Goal: Task Accomplishment & Management: Manage account settings

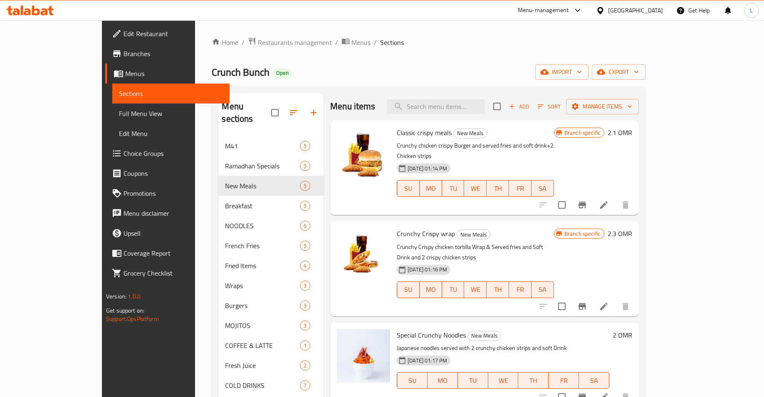
scroll to position [10, 0]
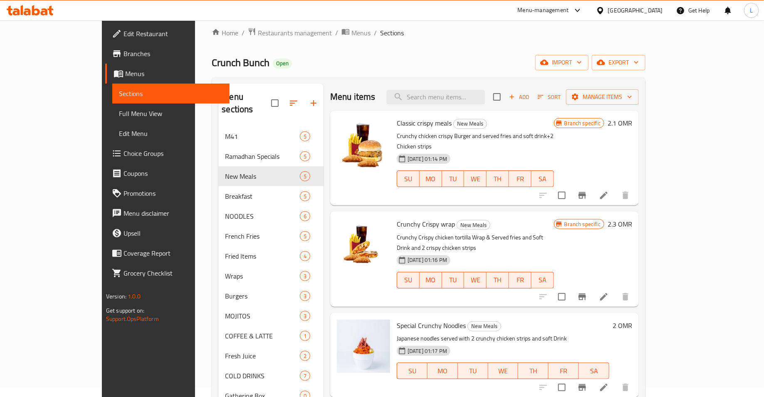
click at [27, 9] on icon at bounding box center [27, 11] width 7 height 7
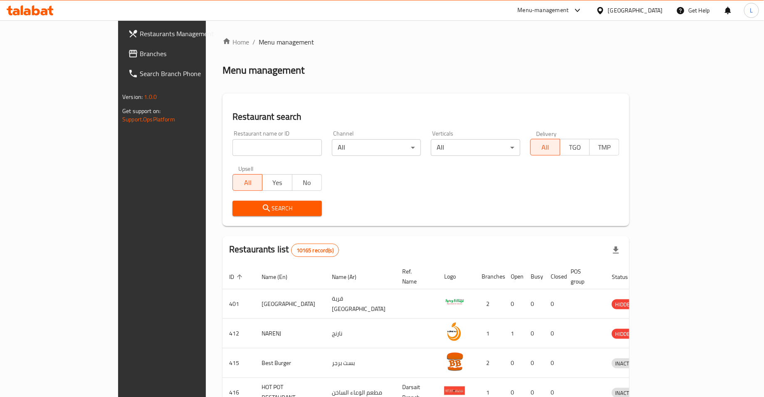
click at [249, 151] on input "search" at bounding box center [276, 147] width 89 height 17
type input "shahzads"
click button "Search" at bounding box center [276, 208] width 89 height 15
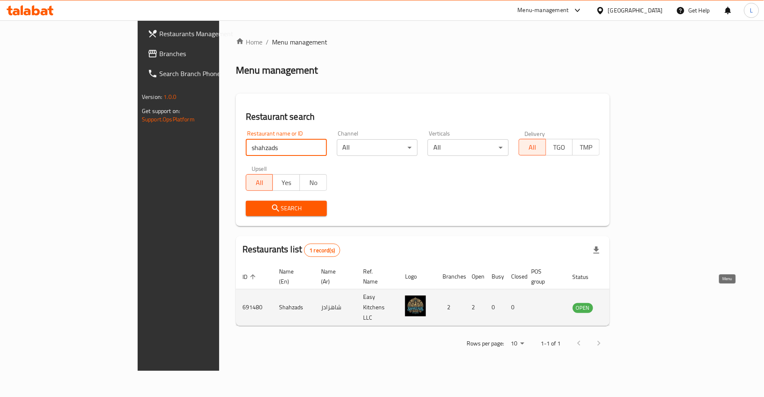
click at [626, 303] on icon "enhanced table" at bounding box center [621, 308] width 10 height 10
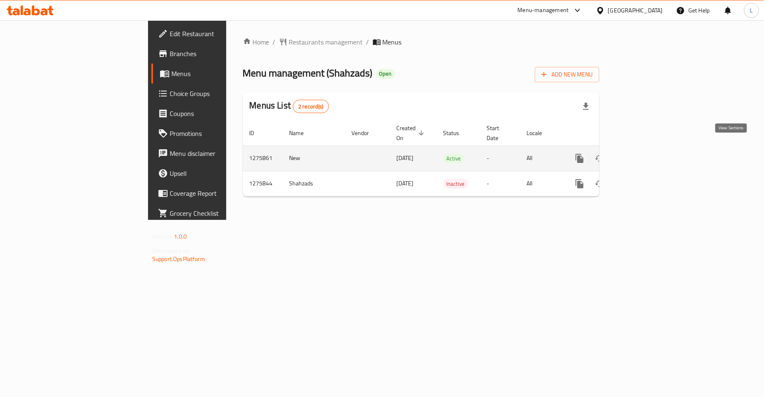
click at [643, 155] on icon "enhanced table" at bounding box center [639, 158] width 7 height 7
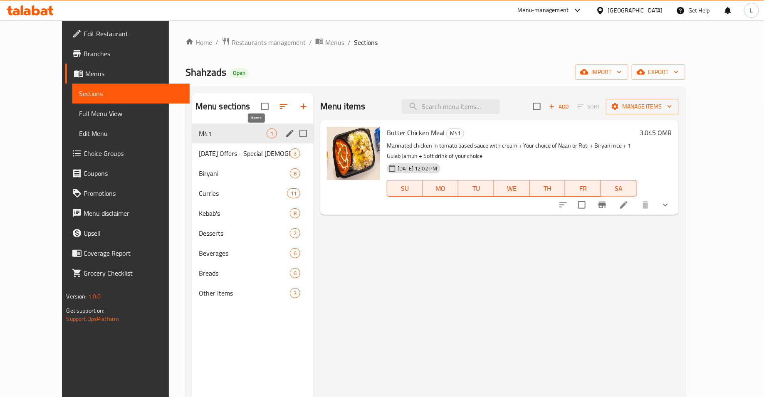
click at [267, 132] on span "1" at bounding box center [272, 134] width 10 height 8
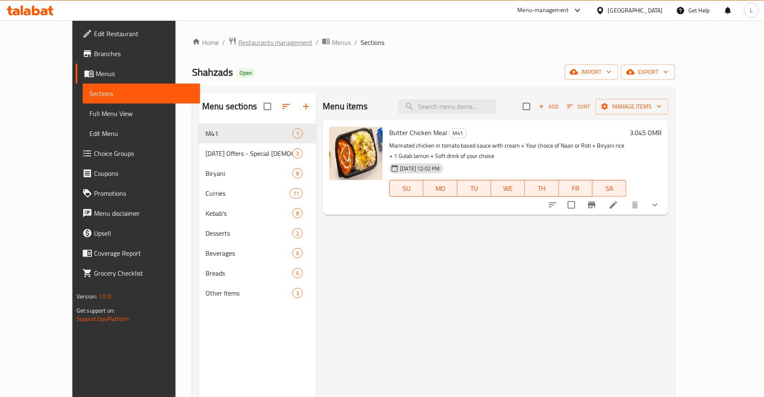
click at [254, 46] on span "Restaurants management" at bounding box center [275, 42] width 74 height 10
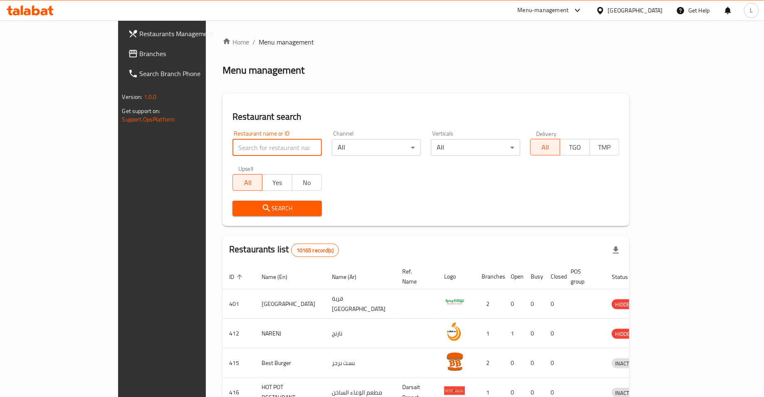
click at [232, 149] on input "search" at bounding box center [276, 147] width 89 height 17
type input "dragon wok"
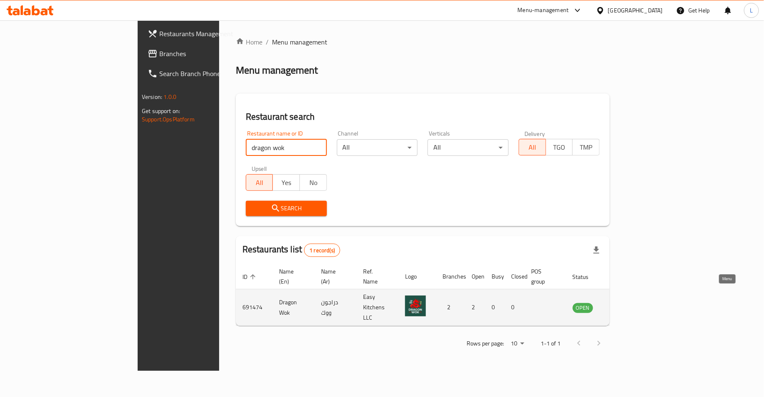
click at [626, 304] on icon "enhanced table" at bounding box center [621, 307] width 9 height 7
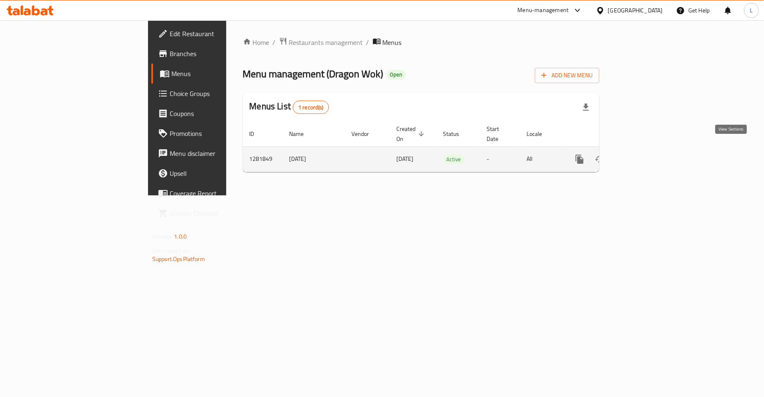
click at [645, 154] on icon "enhanced table" at bounding box center [640, 159] width 10 height 10
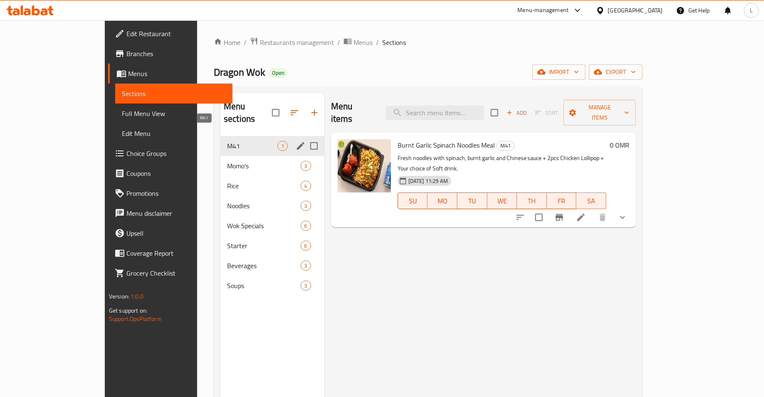
click at [227, 141] on span "M41" at bounding box center [252, 146] width 50 height 10
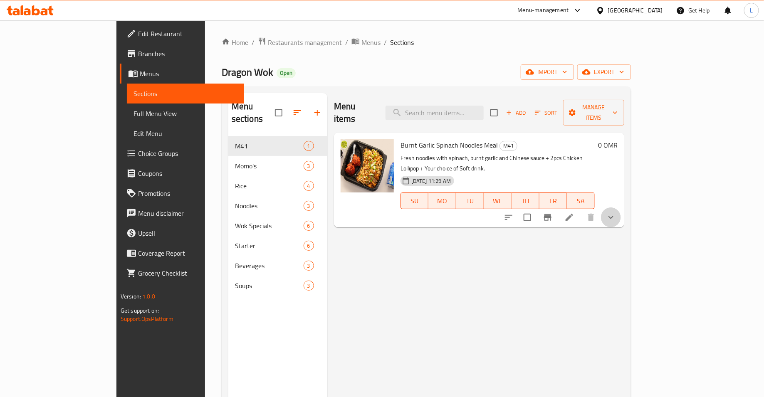
click at [621, 208] on button "show more" at bounding box center [611, 218] width 20 height 20
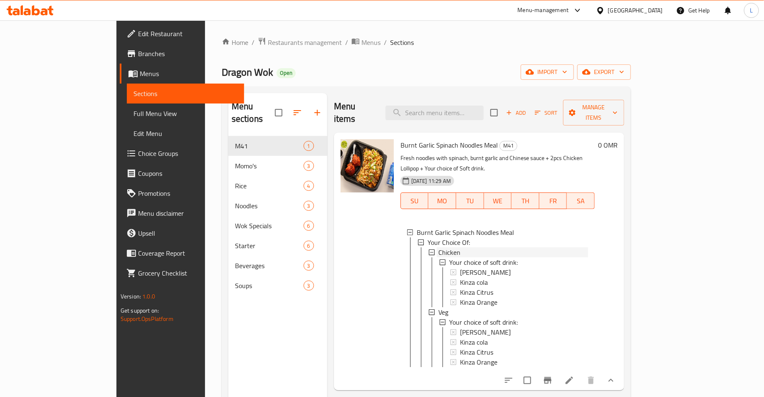
click at [448, 247] on div "Chicken" at bounding box center [513, 252] width 150 height 10
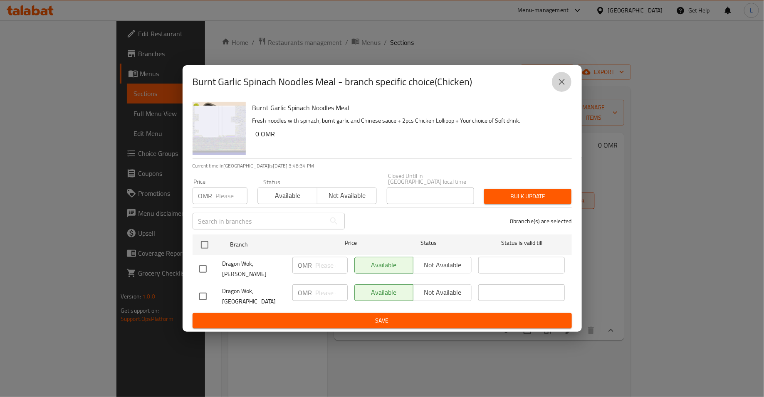
click at [569, 86] on button "close" at bounding box center [562, 82] width 20 height 20
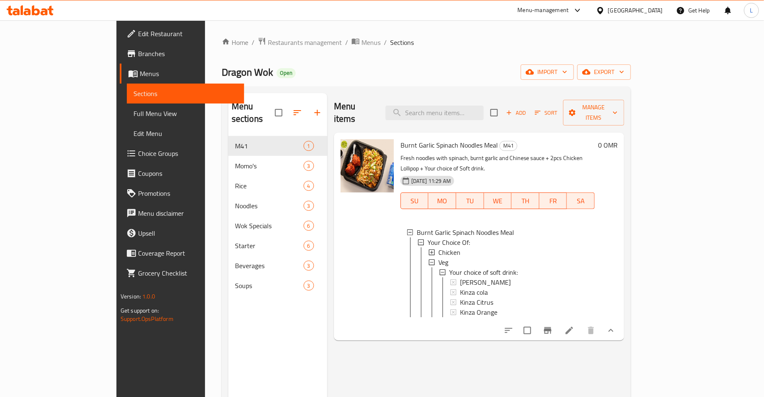
click at [573, 327] on icon at bounding box center [569, 330] width 7 height 7
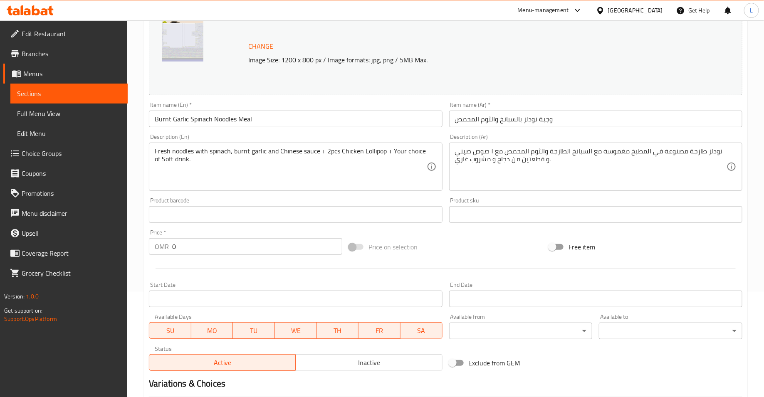
scroll to position [287, 0]
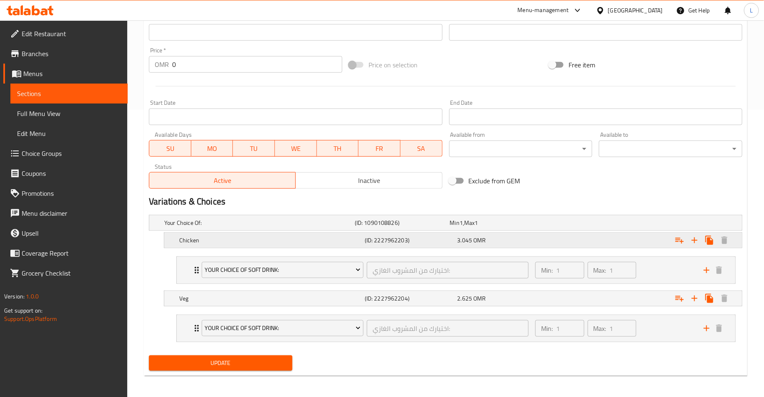
click at [417, 227] on h5 "(ID: 2227962203)" at bounding box center [401, 223] width 92 height 8
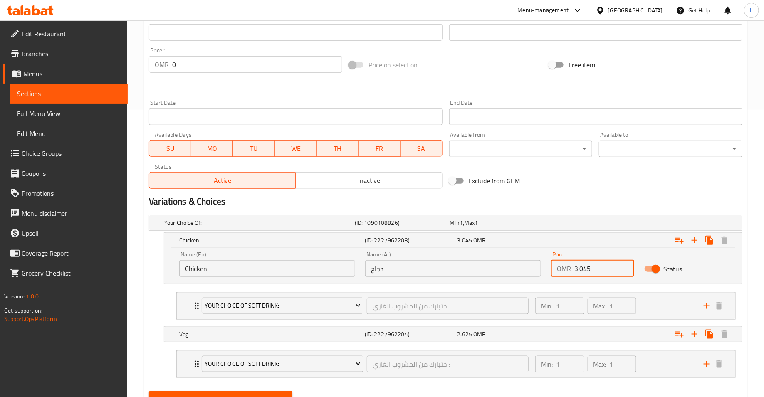
click at [593, 269] on input "3.045" at bounding box center [603, 268] width 59 height 17
type input "3.6"
click at [614, 225] on div "Expand" at bounding box center [638, 222] width 190 height 3
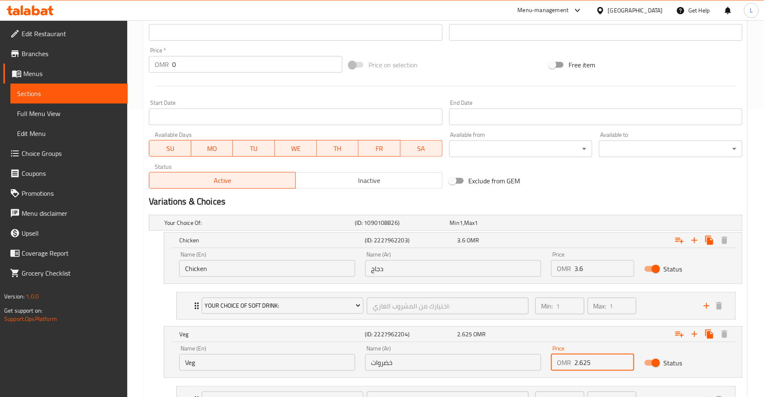
click at [602, 358] on input "2.625" at bounding box center [603, 362] width 59 height 17
type input "2"
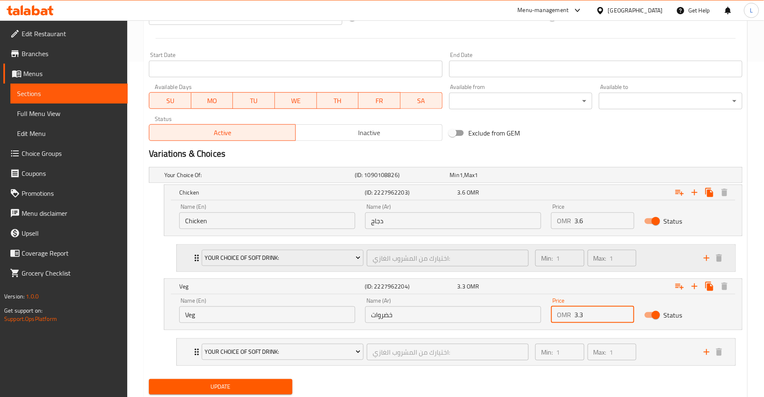
scroll to position [359, 0]
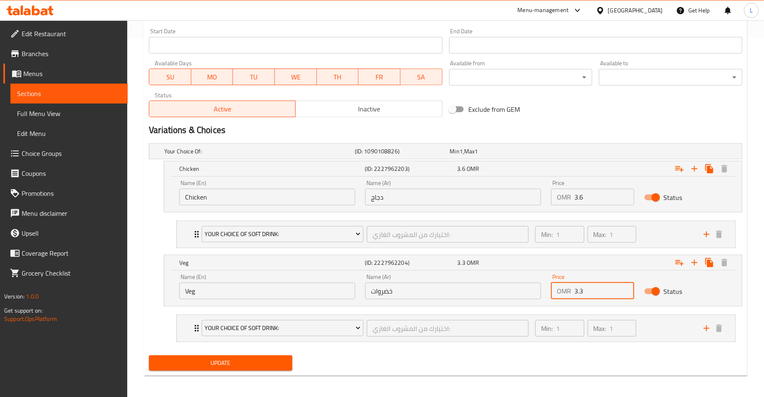
type input "3.3"
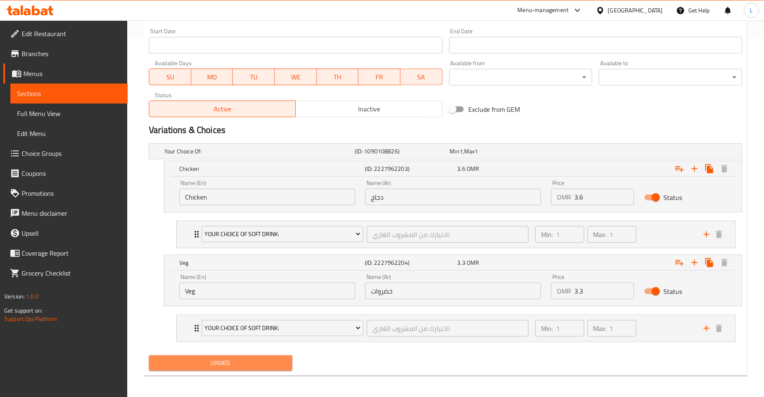
click at [252, 364] on span "Update" at bounding box center [221, 363] width 130 height 10
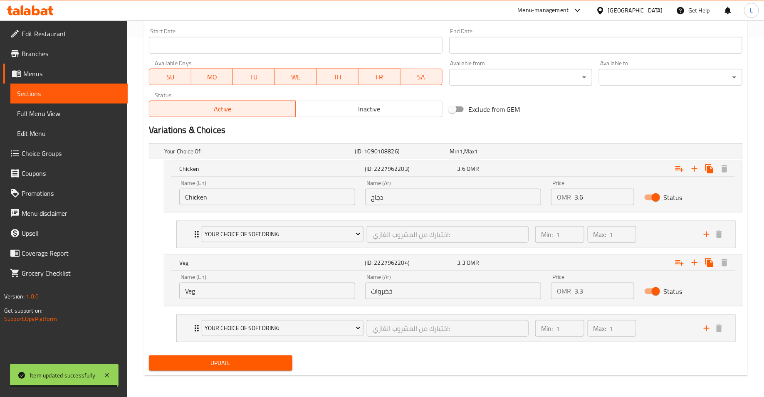
click at [55, 50] on span "Branches" at bounding box center [71, 54] width 99 height 10
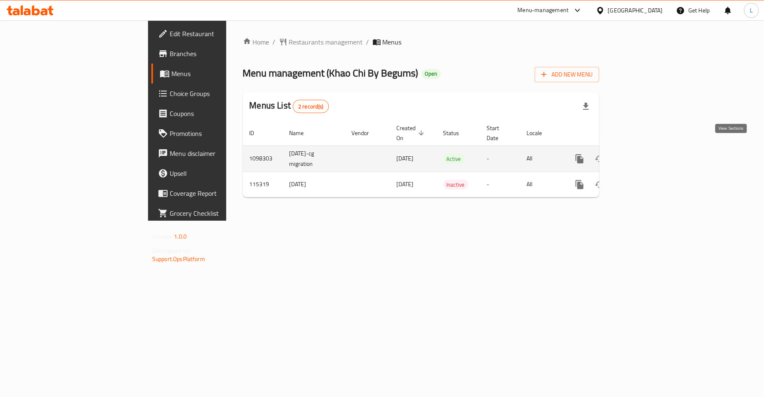
click at [643, 155] on icon "enhanced table" at bounding box center [639, 158] width 7 height 7
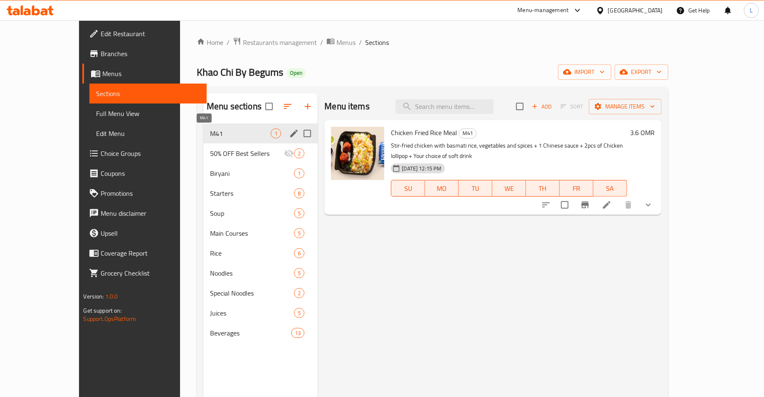
click at [223, 135] on span "M41" at bounding box center [240, 133] width 61 height 10
click at [214, 137] on span "M41" at bounding box center [240, 133] width 61 height 10
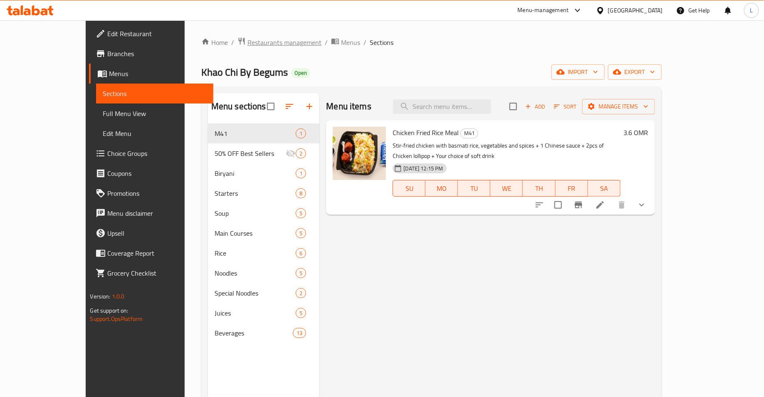
click at [247, 45] on span "Restaurants management" at bounding box center [284, 42] width 74 height 10
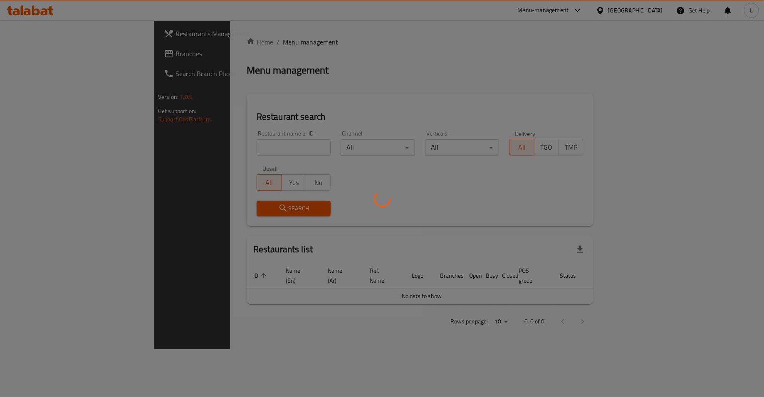
click at [237, 153] on div at bounding box center [382, 198] width 764 height 397
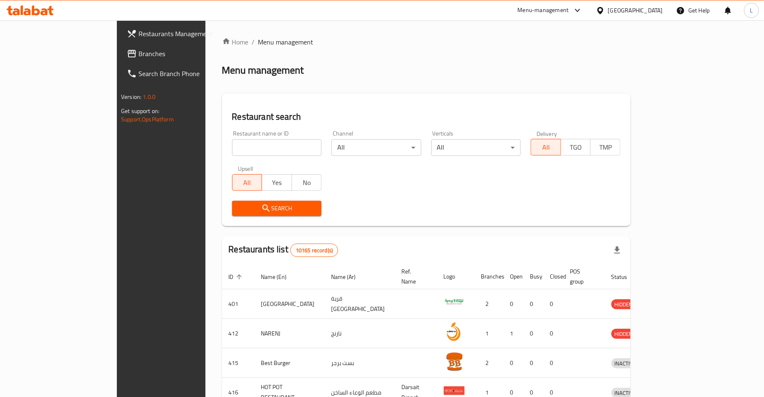
click at [240, 147] on input "search" at bounding box center [277, 147] width 90 height 17
type input "hen crispy chicken"
click button "Search" at bounding box center [277, 208] width 90 height 15
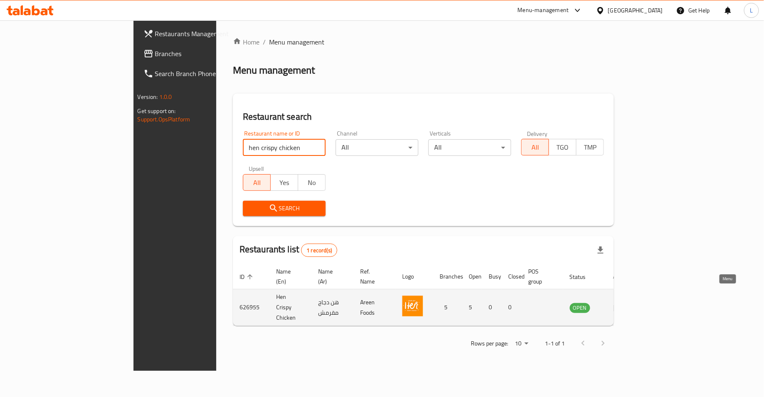
click at [623, 304] on icon "enhanced table" at bounding box center [618, 307] width 9 height 7
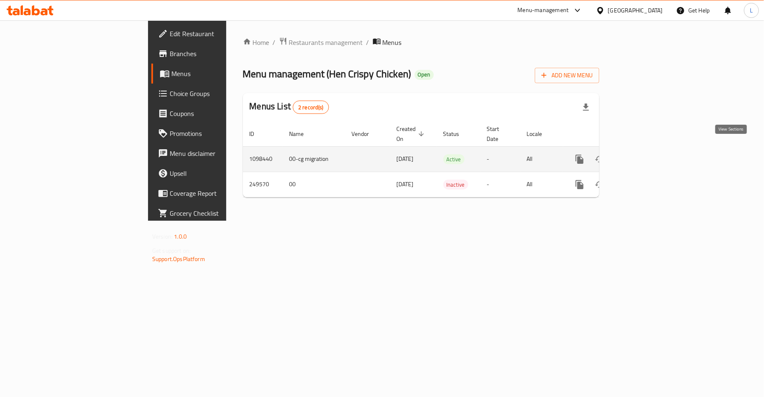
click at [645, 154] on icon "enhanced table" at bounding box center [640, 159] width 10 height 10
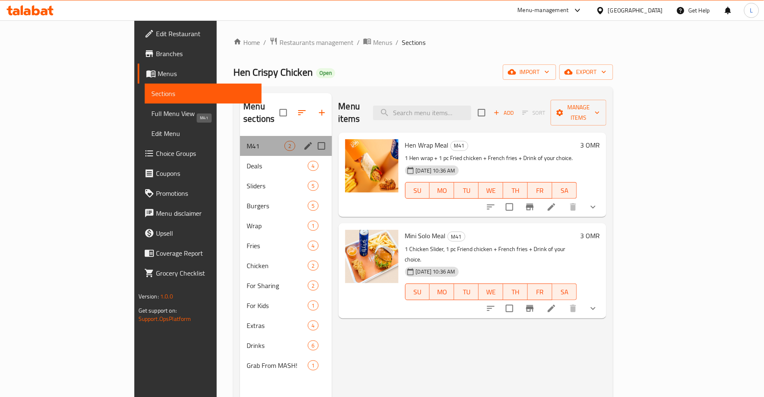
click at [247, 141] on span "M41" at bounding box center [266, 146] width 38 height 10
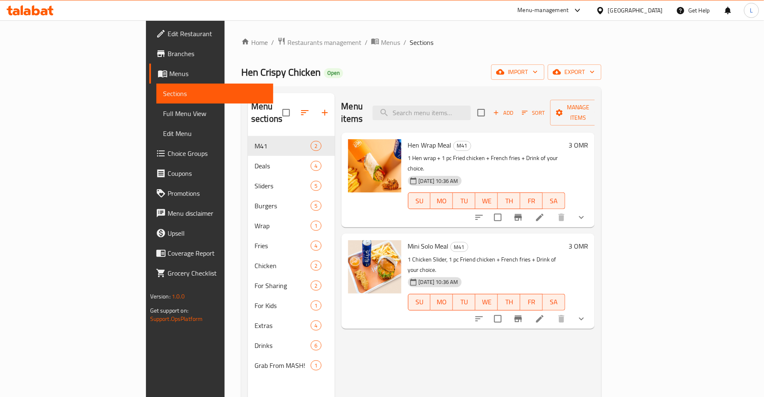
click at [588, 139] on h6 "3 OMR" at bounding box center [578, 145] width 20 height 12
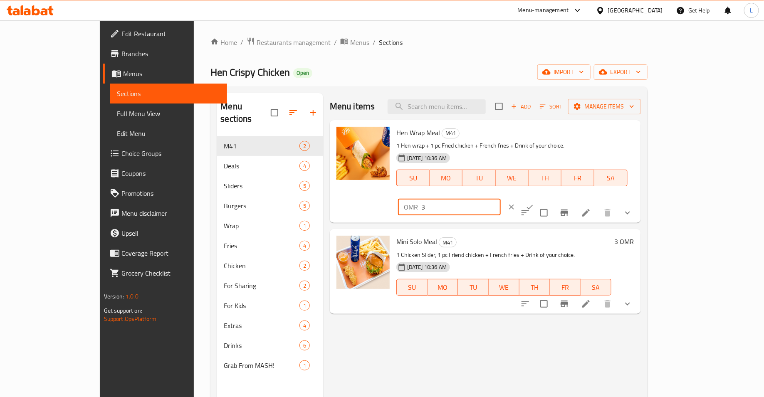
click at [501, 199] on input "3" at bounding box center [460, 207] width 79 height 17
type input "3.1"
click at [534, 203] on icon "ok" at bounding box center [530, 207] width 8 height 8
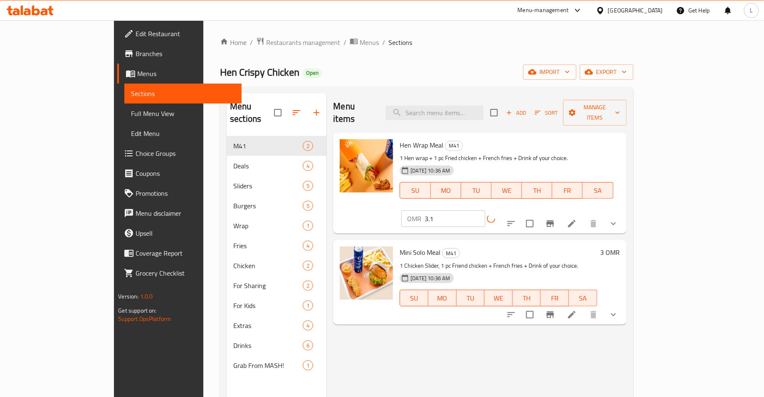
click at [620, 247] on h6 "3 OMR" at bounding box center [610, 253] width 20 height 12
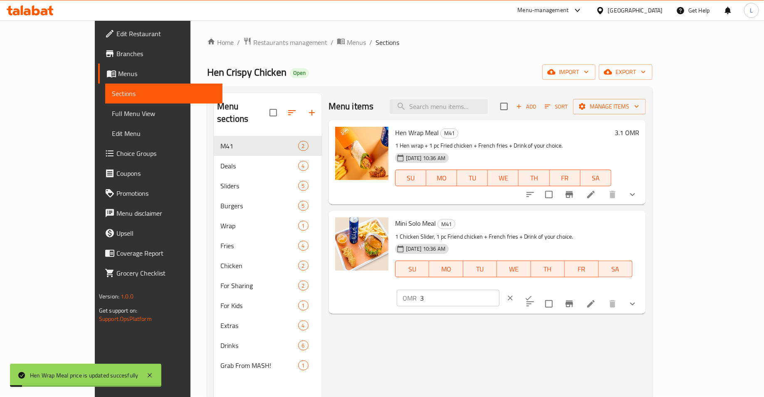
click at [499, 290] on input "3" at bounding box center [459, 298] width 79 height 17
type input "3.1"
click at [533, 294] on icon "ok" at bounding box center [528, 298] width 8 height 8
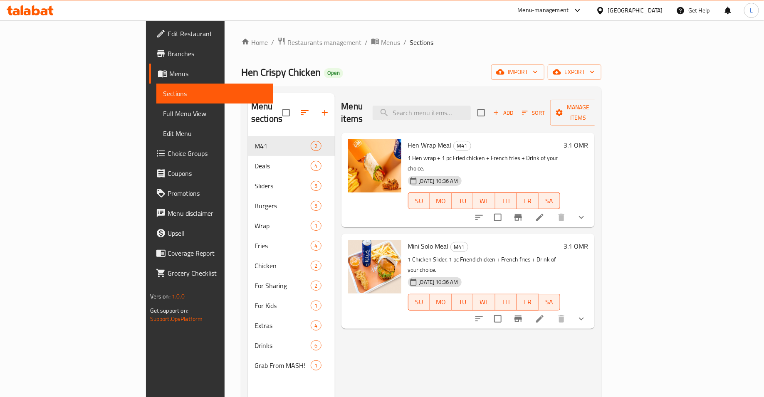
click at [168, 54] on span "Branches" at bounding box center [217, 54] width 99 height 10
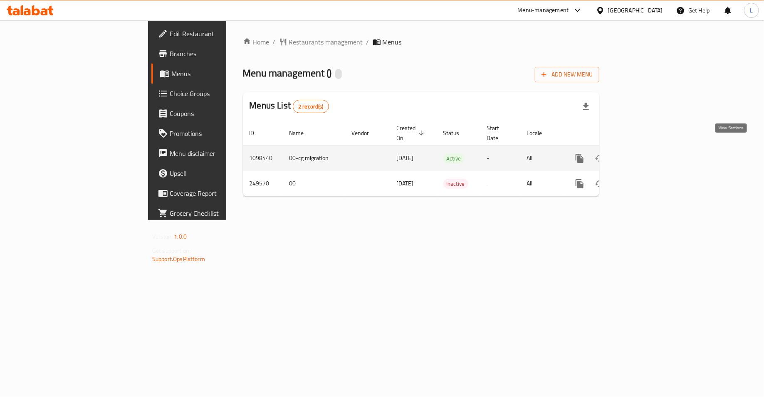
click at [643, 155] on icon "enhanced table" at bounding box center [639, 158] width 7 height 7
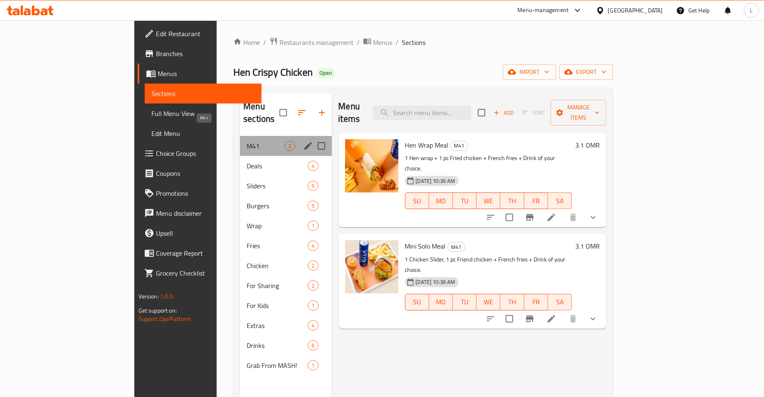
click at [247, 141] on span "M41" at bounding box center [266, 146] width 38 height 10
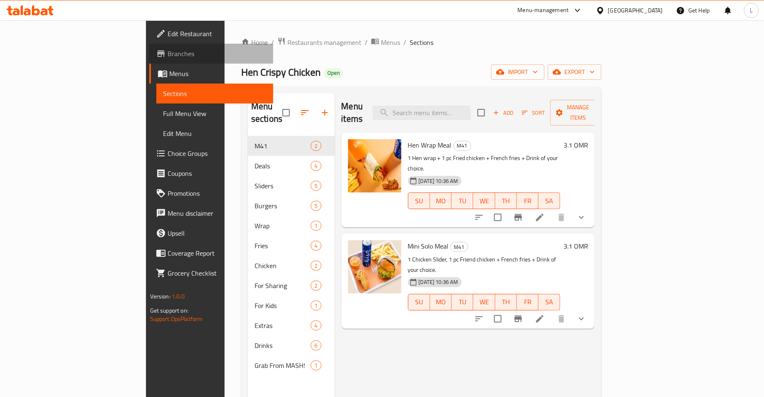
click at [168, 56] on span "Branches" at bounding box center [217, 54] width 99 height 10
